Goal: Information Seeking & Learning: Check status

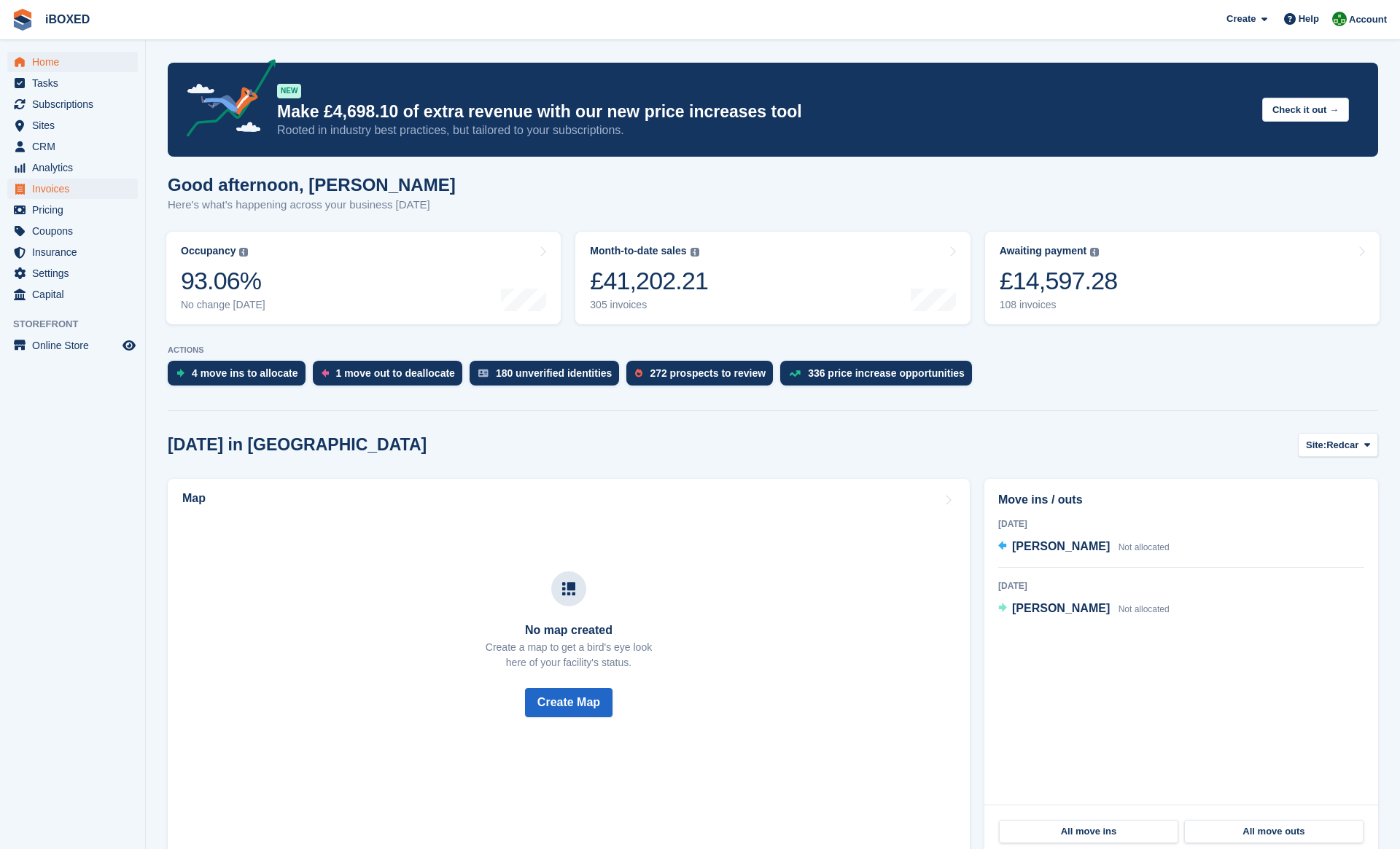
click at [68, 185] on span "Invoices" at bounding box center [76, 188] width 87 height 20
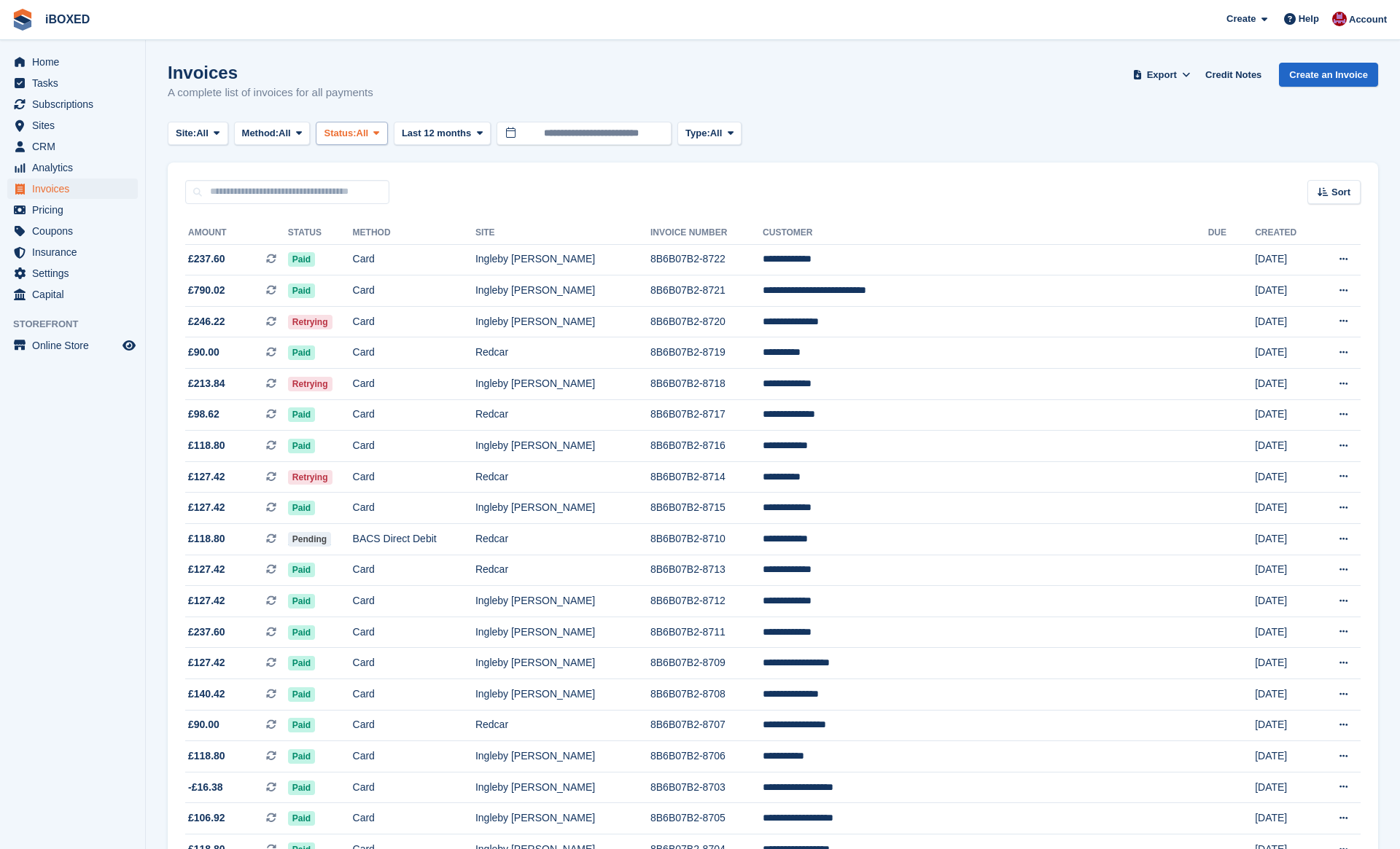
click at [382, 137] on span at bounding box center [376, 133] width 12 height 12
click at [405, 250] on link "Open" at bounding box center [385, 246] width 126 height 26
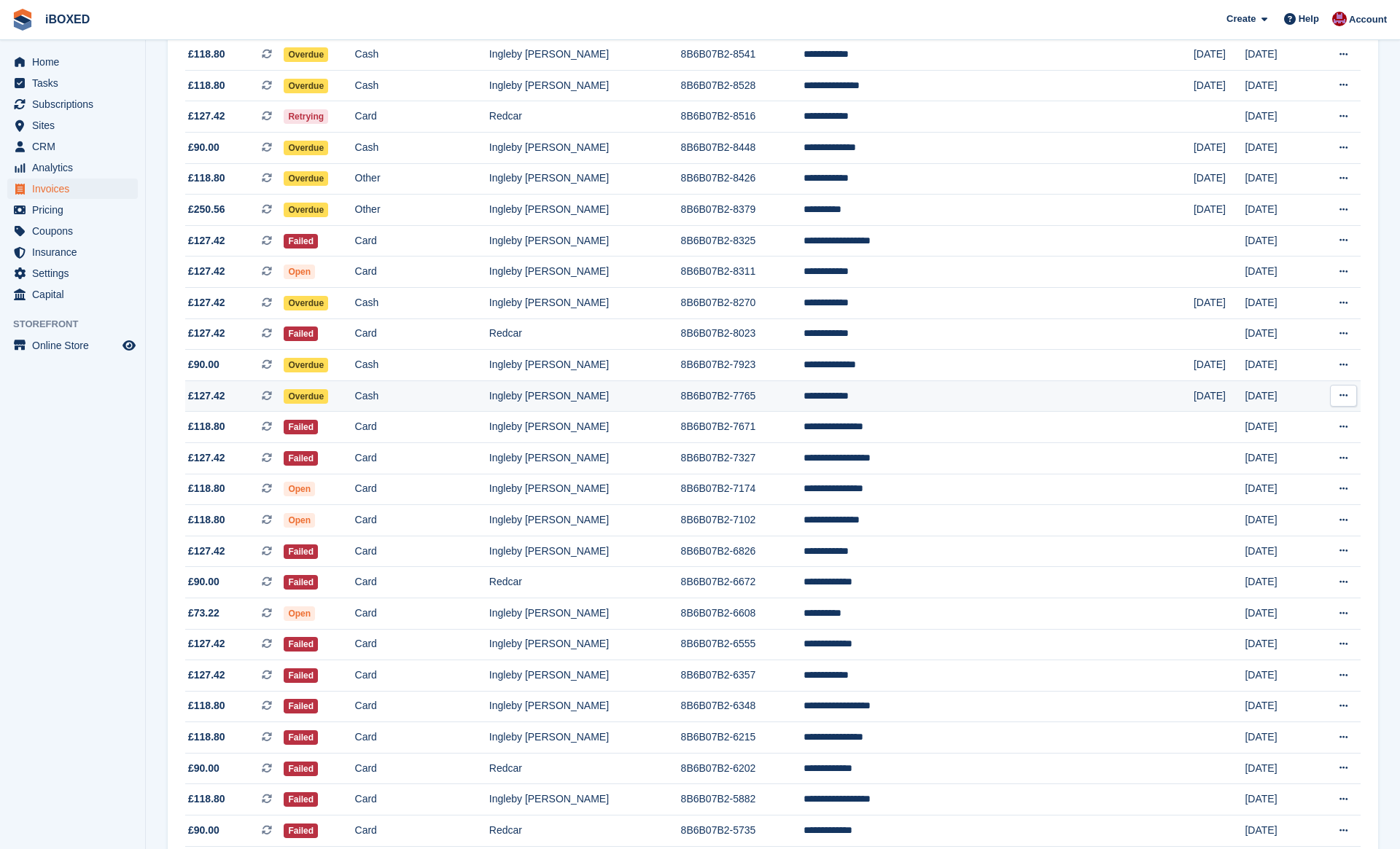
scroll to position [527, 0]
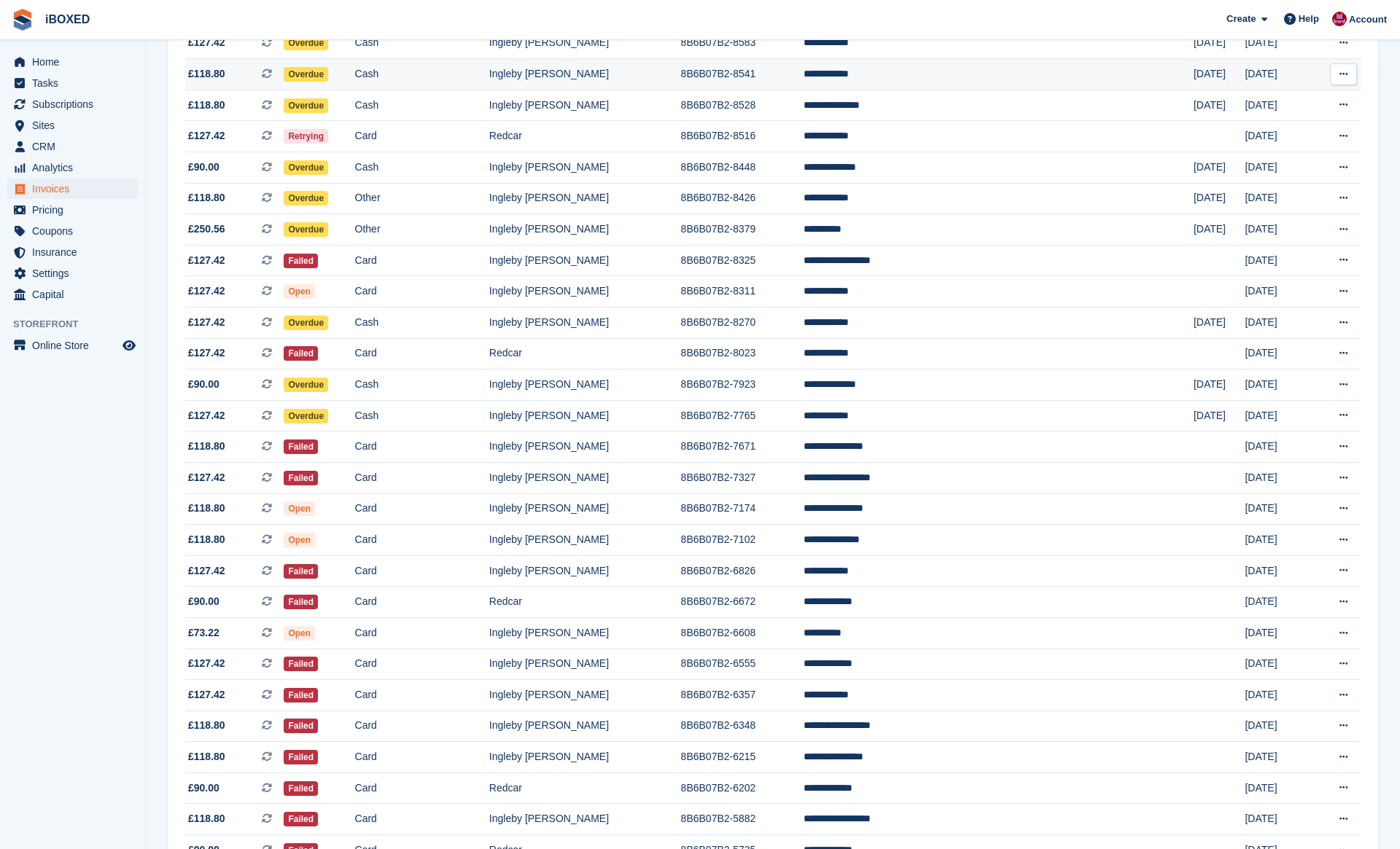
click at [804, 91] on td "8B6B07B2-8541" at bounding box center [742, 75] width 123 height 31
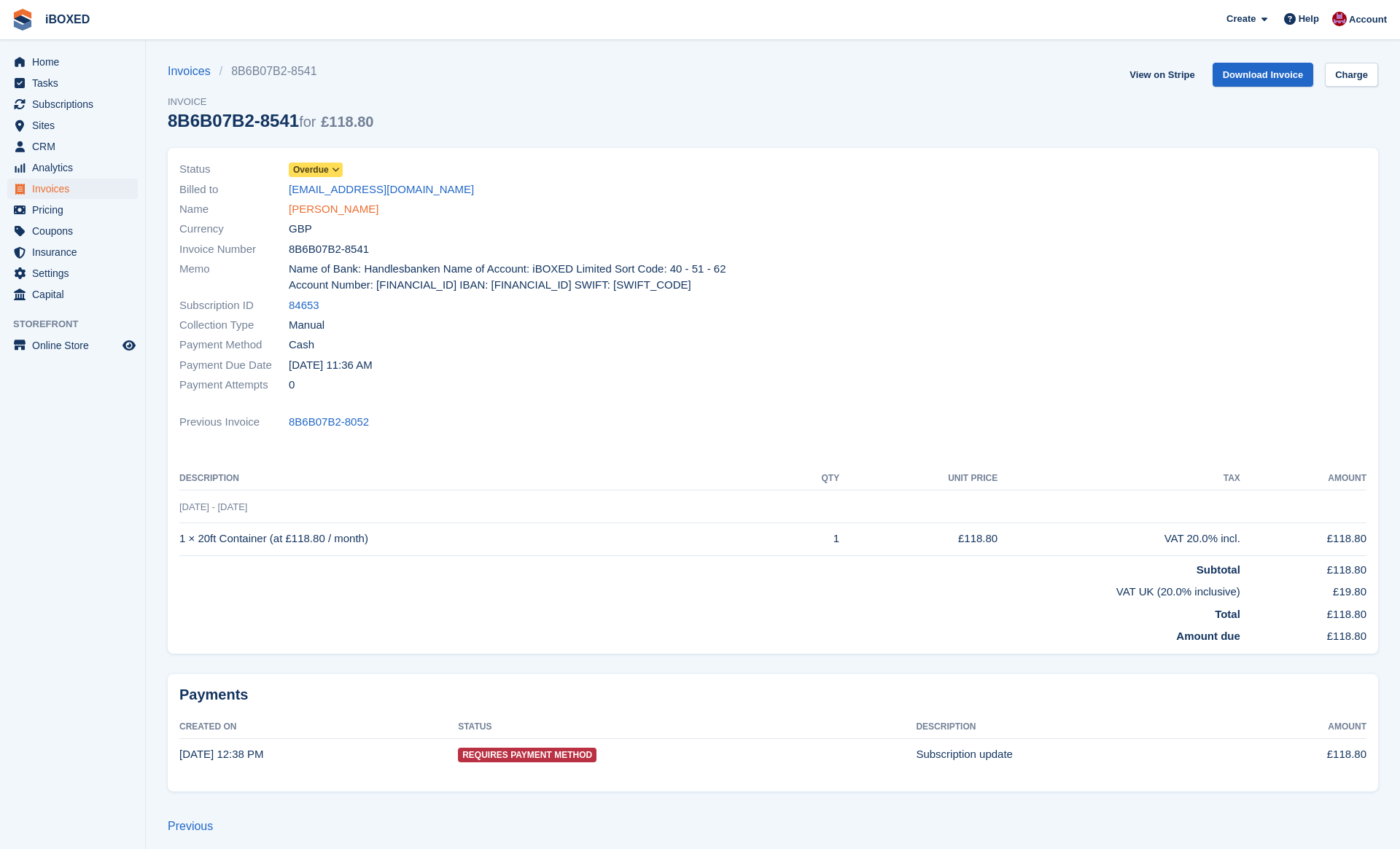
click at [345, 213] on link "[PERSON_NAME]" at bounding box center [333, 209] width 90 height 17
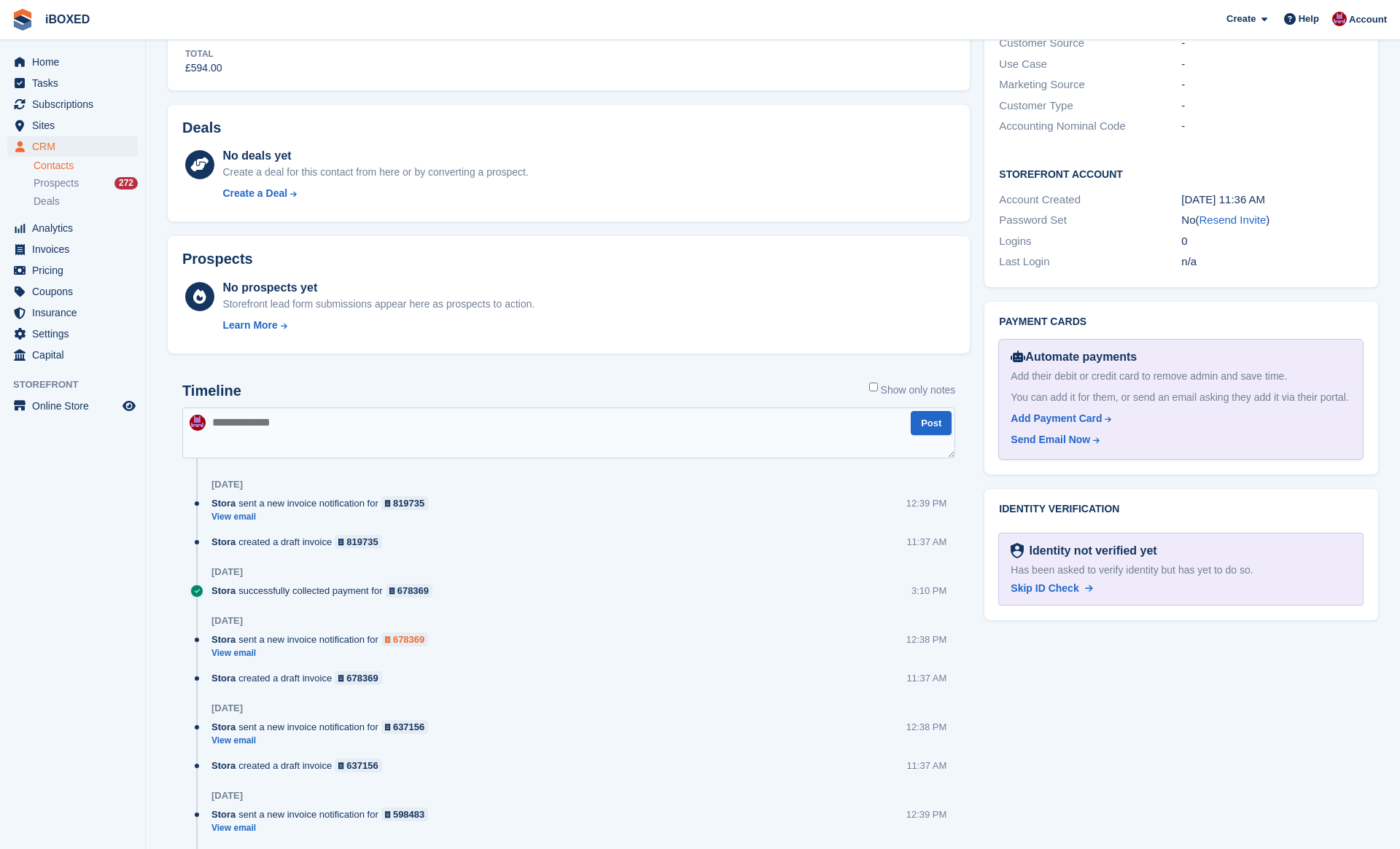
scroll to position [48, 0]
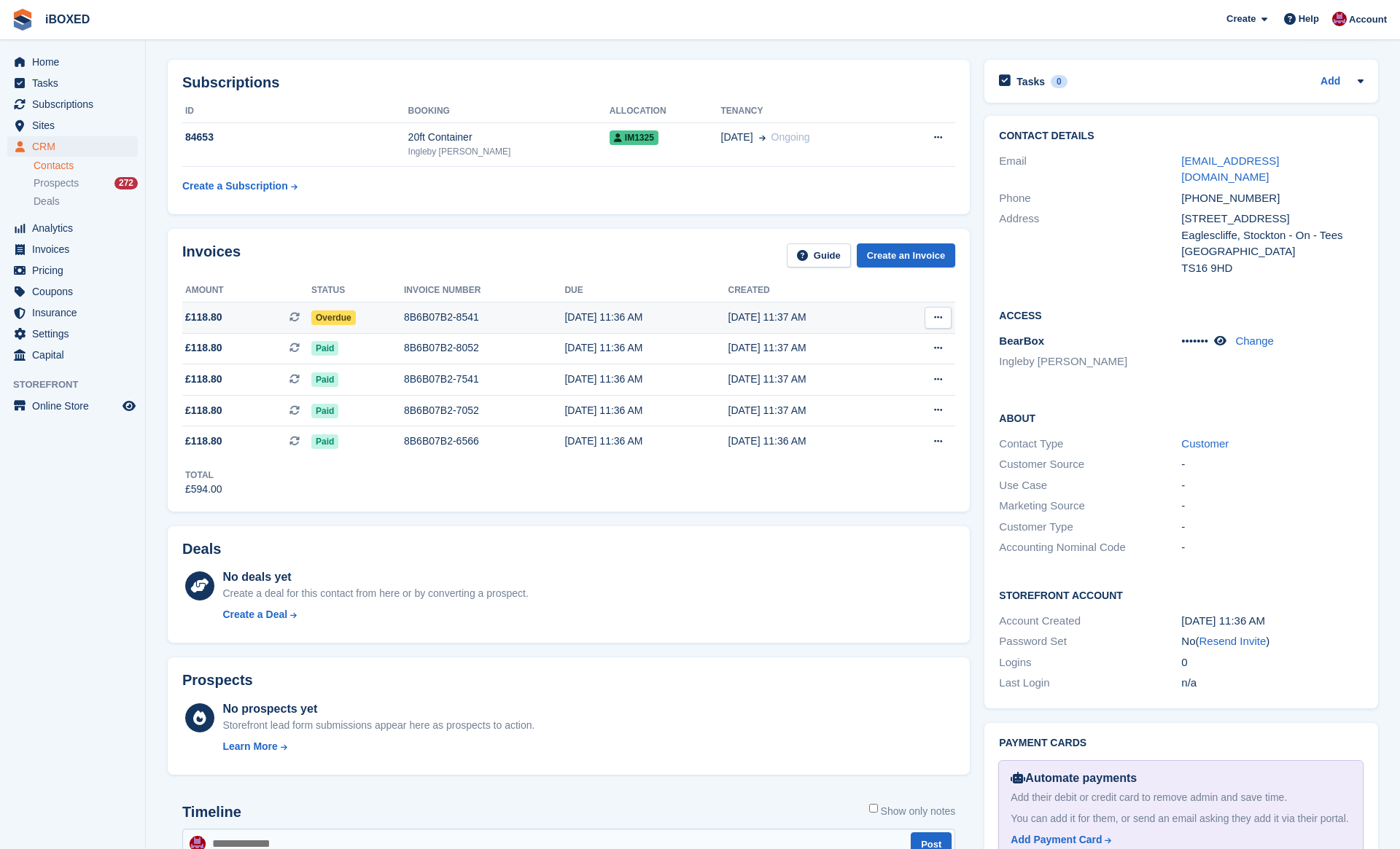
click at [417, 316] on div "8B6B07B2-8541" at bounding box center [484, 317] width 160 height 15
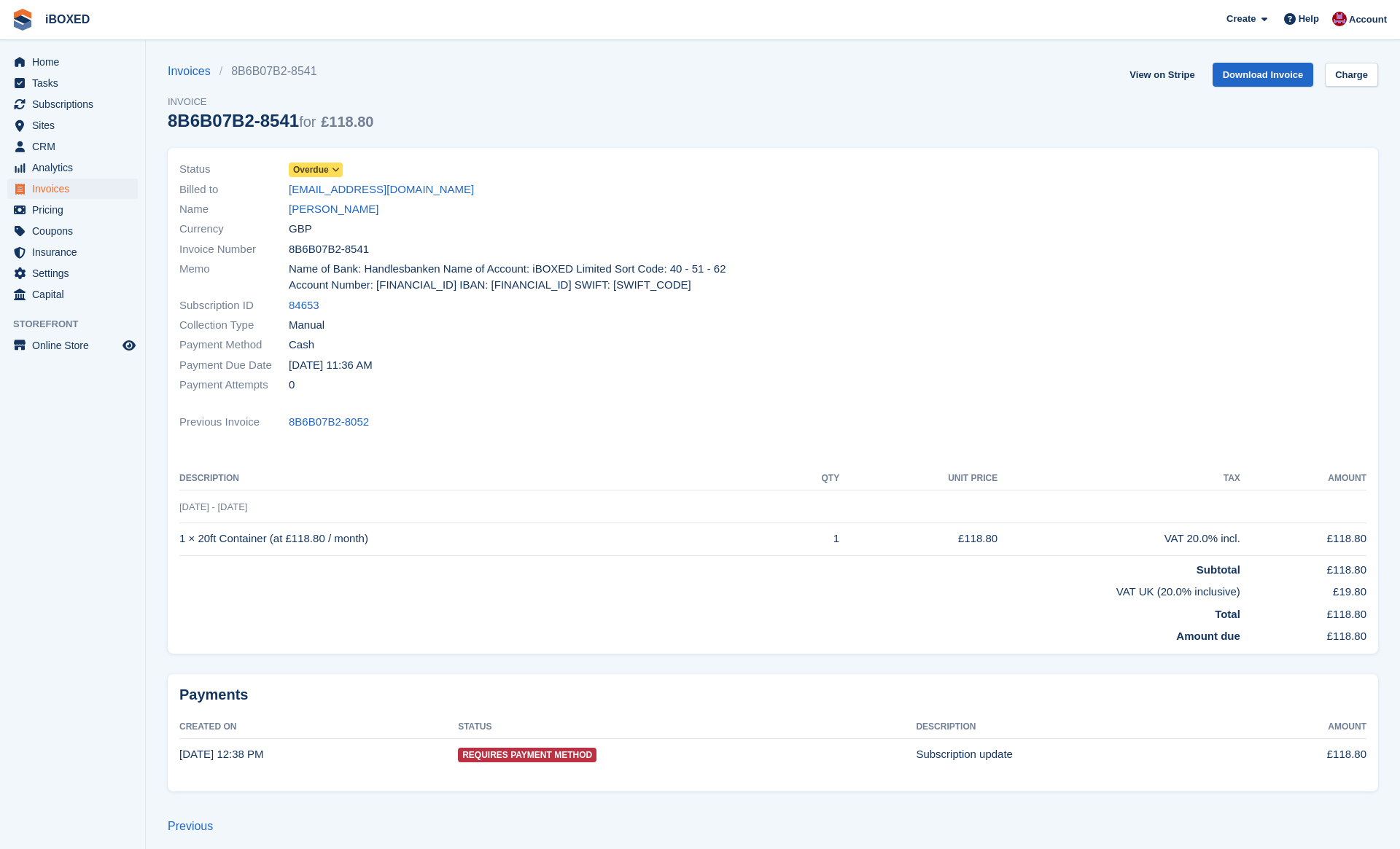
scroll to position [2, 0]
click at [338, 209] on link "Martin Glass" at bounding box center [333, 208] width 90 height 17
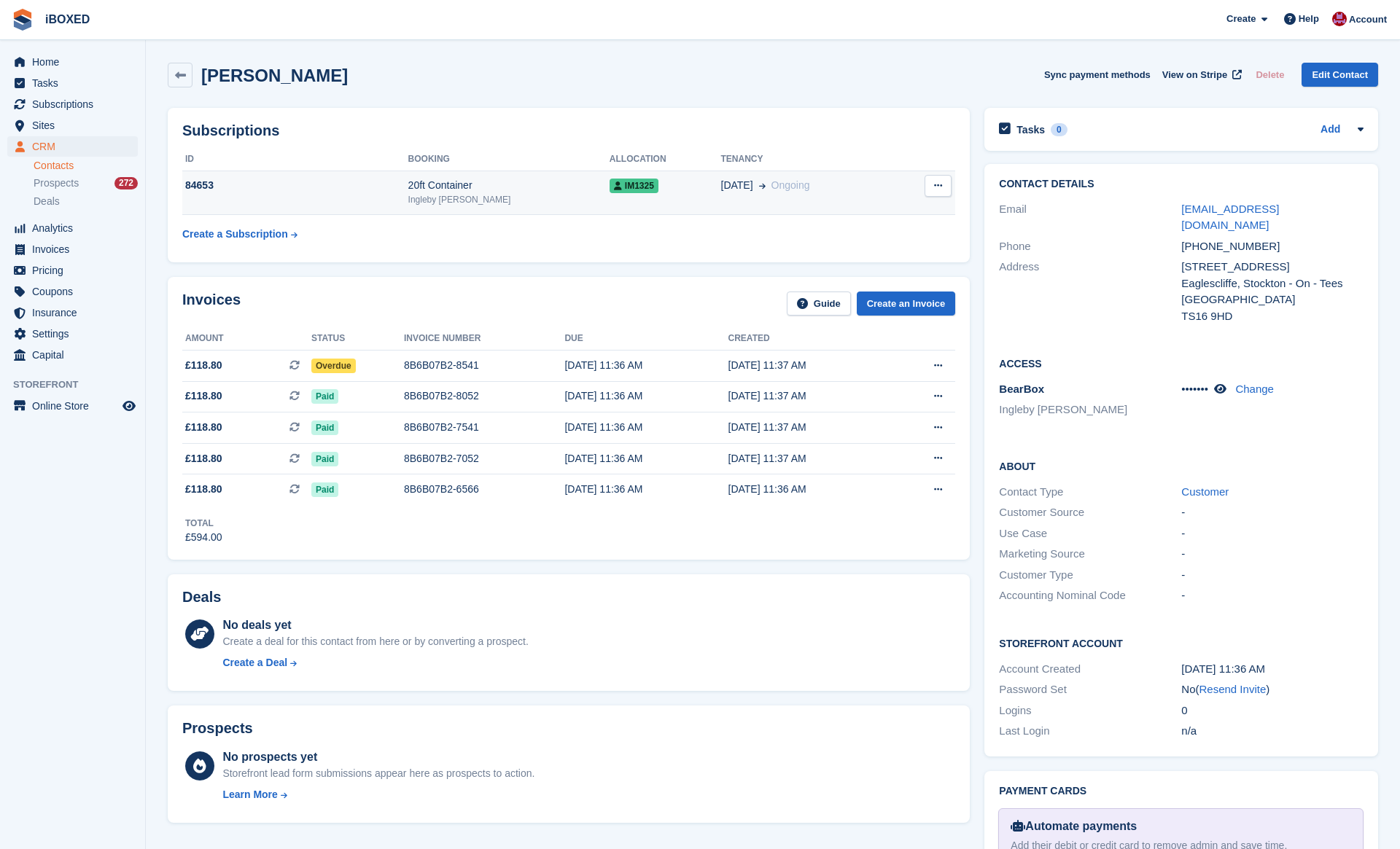
click at [394, 201] on td "84653" at bounding box center [295, 193] width 226 height 44
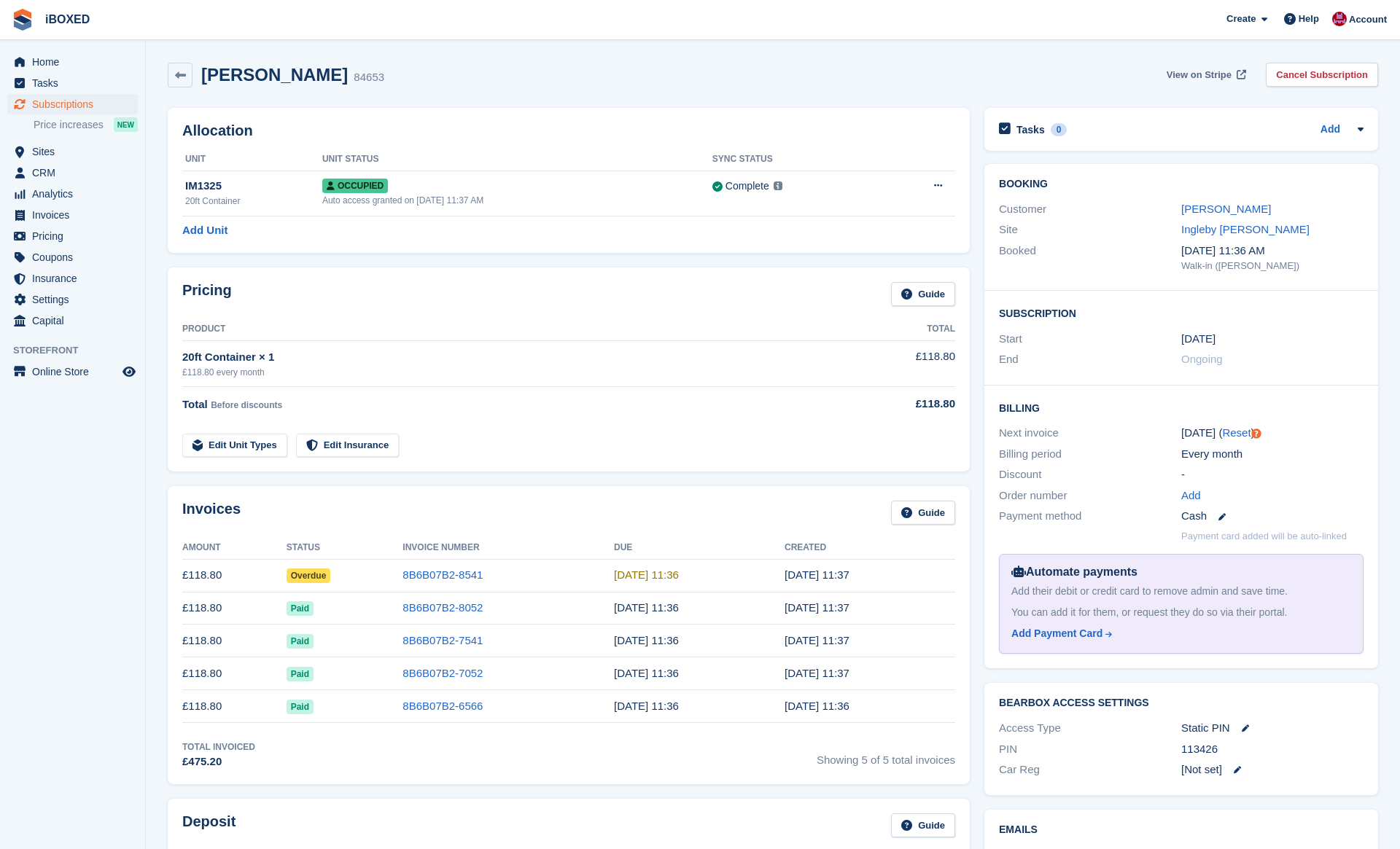
click at [1205, 81] on span "View on Stripe" at bounding box center [1199, 75] width 64 height 14
click at [82, 216] on span "Invoices" at bounding box center [76, 215] width 87 height 20
click at [79, 142] on span "Sites" at bounding box center [76, 152] width 87 height 20
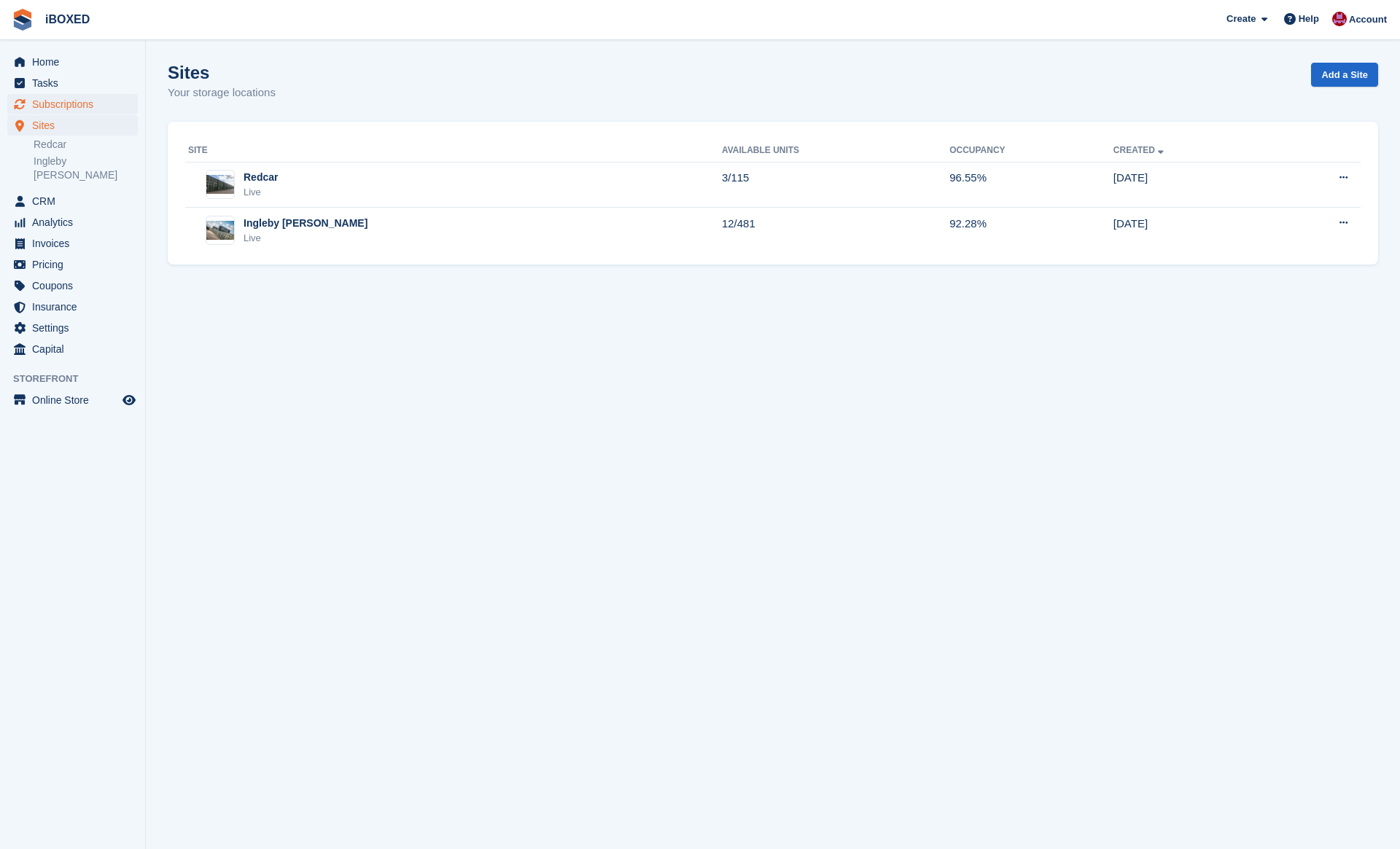
click at [120, 97] on link "Subscriptions" at bounding box center [73, 104] width 131 height 20
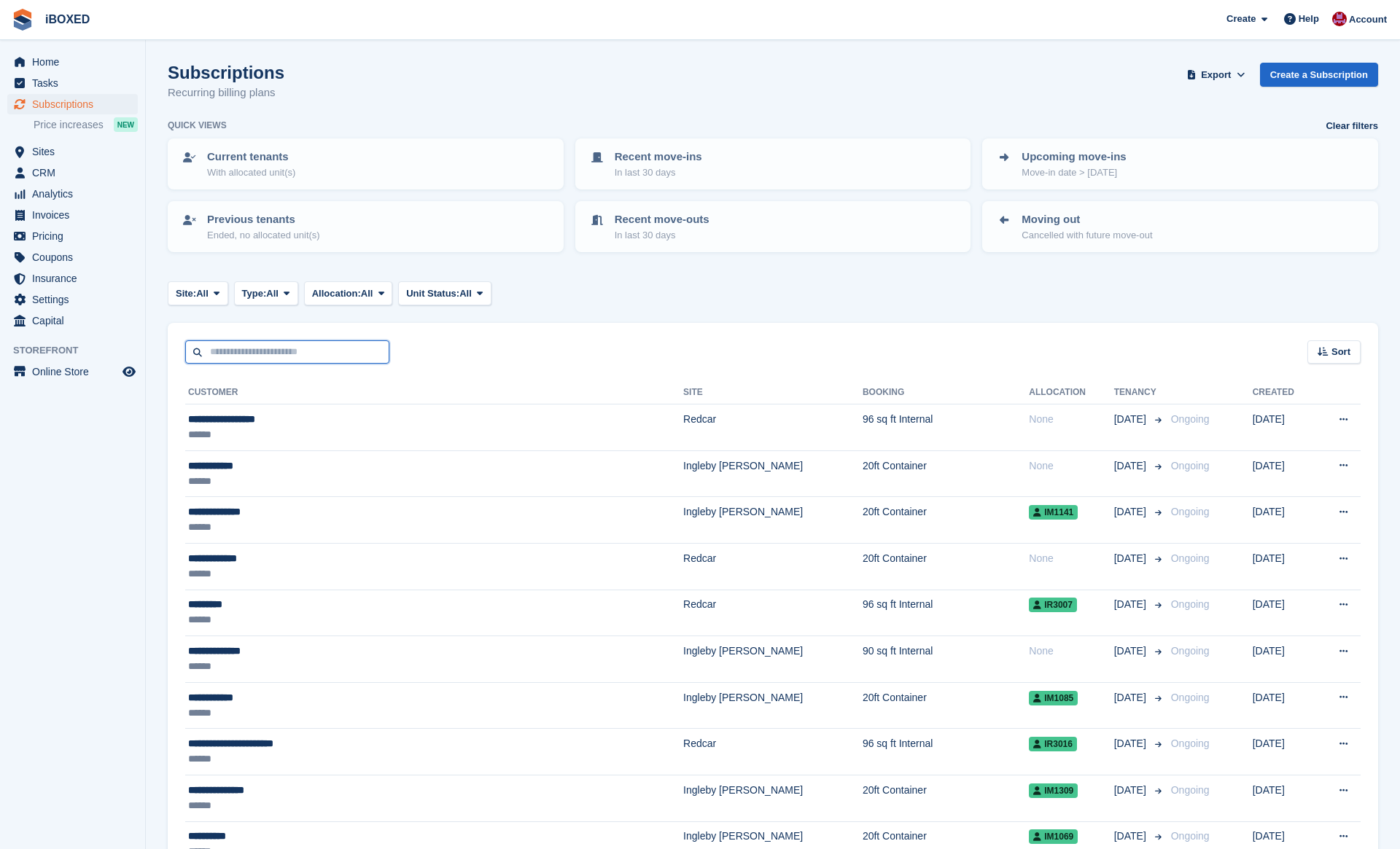
click at [267, 351] on input "text" at bounding box center [287, 352] width 204 height 24
type input "********"
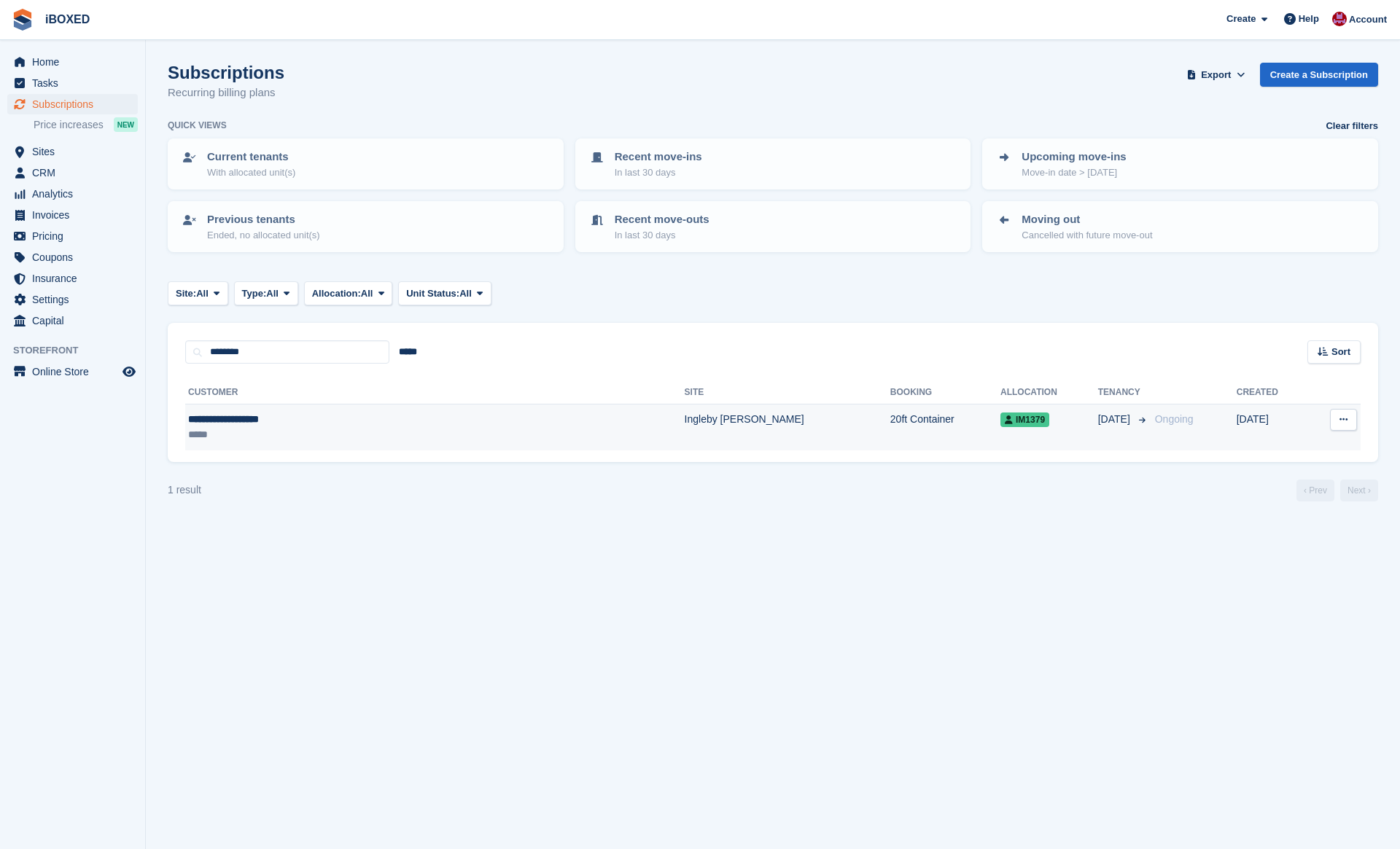
click at [313, 406] on td "**********" at bounding box center [434, 427] width 500 height 46
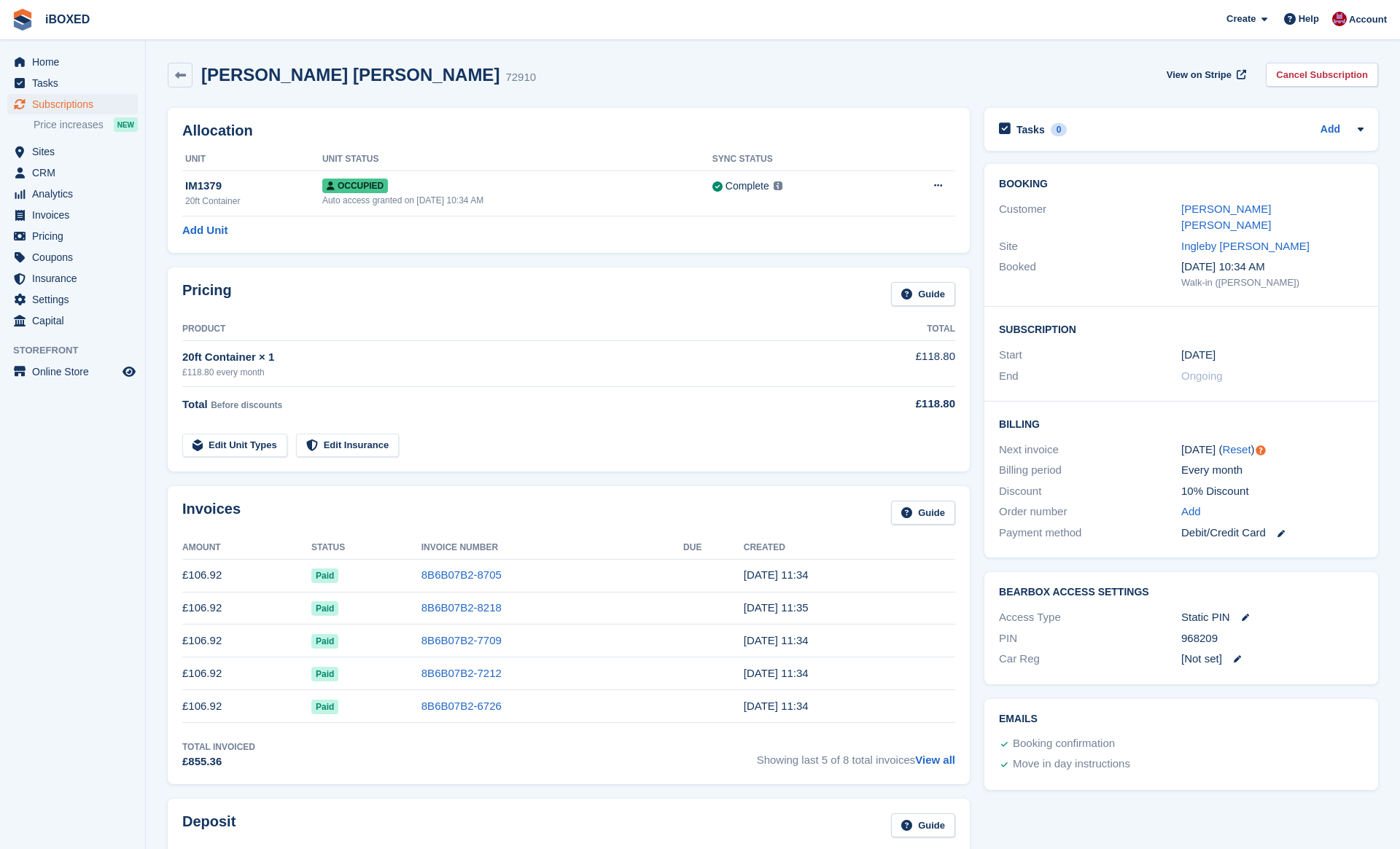
click at [199, 76] on div "[PERSON_NAME] [PERSON_NAME] 72910" at bounding box center [364, 75] width 344 height 21
click at [187, 72] on link at bounding box center [180, 75] width 25 height 25
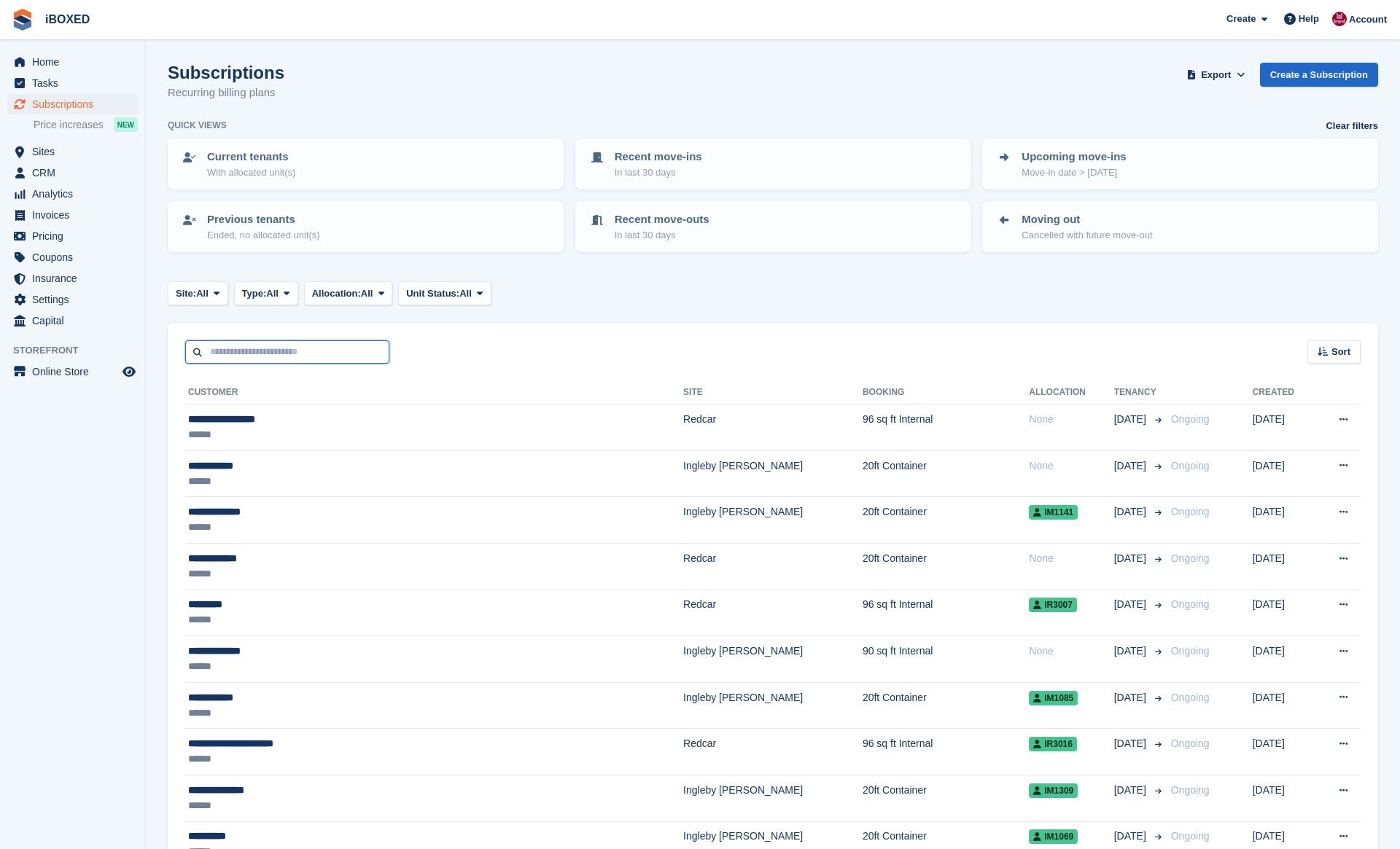
click at [292, 347] on input "text" at bounding box center [287, 352] width 204 height 24
click at [86, 178] on span "CRM" at bounding box center [76, 173] width 87 height 20
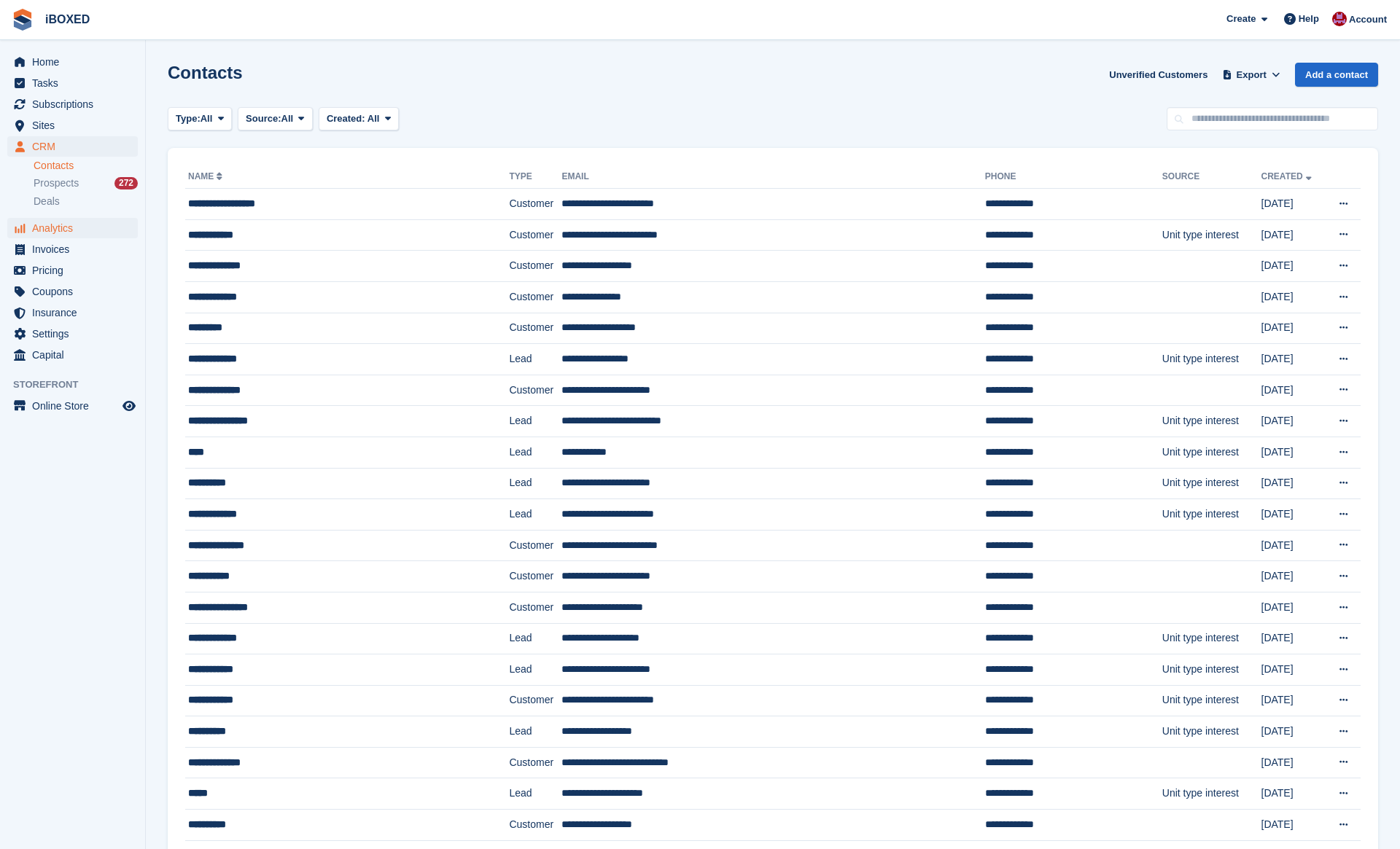
click at [90, 234] on span "Analytics" at bounding box center [76, 228] width 87 height 20
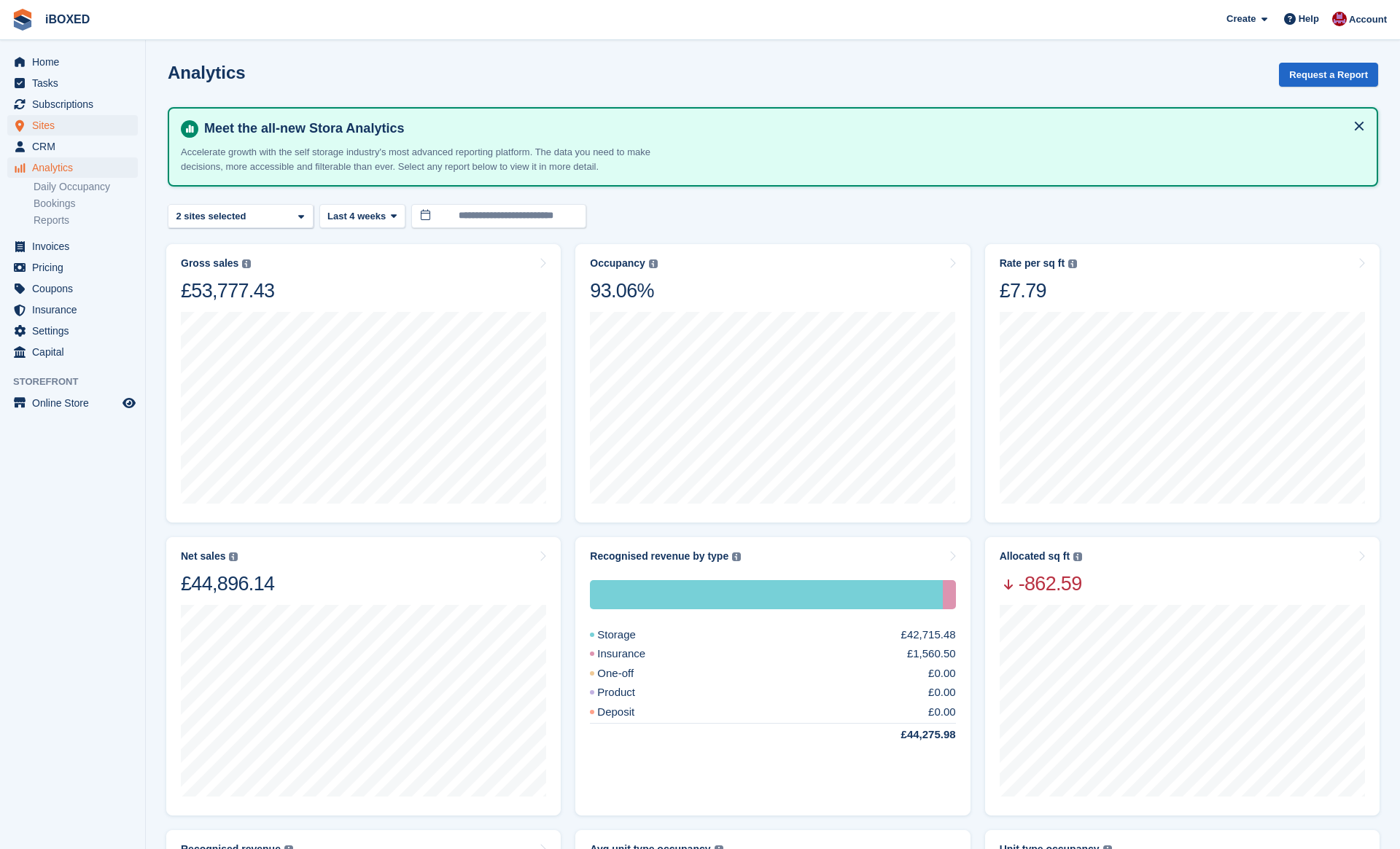
click at [63, 133] on span "Sites" at bounding box center [76, 126] width 87 height 20
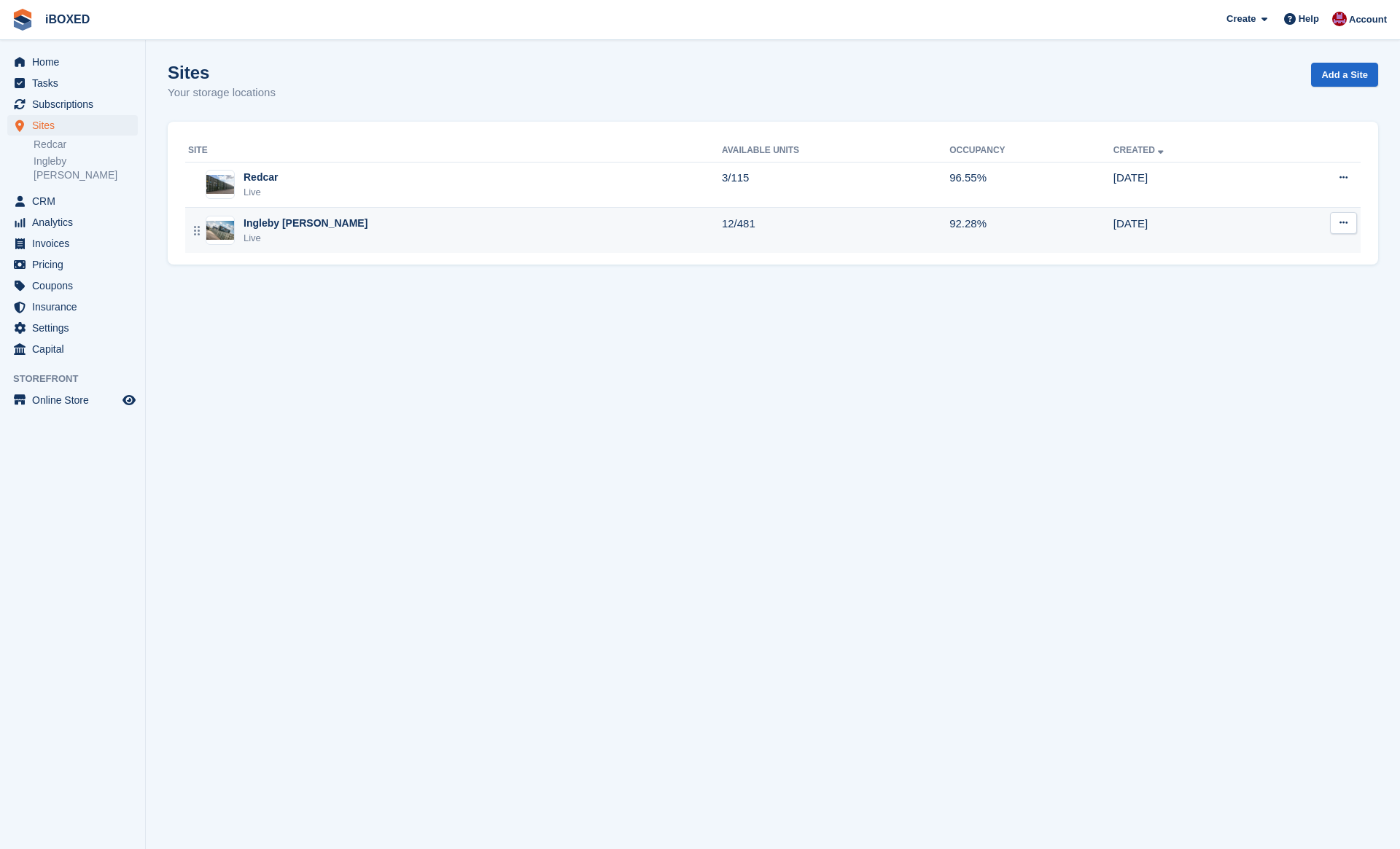
click at [265, 229] on div "Ingleby [PERSON_NAME]" at bounding box center [305, 223] width 124 height 15
